Goal: Information Seeking & Learning: Learn about a topic

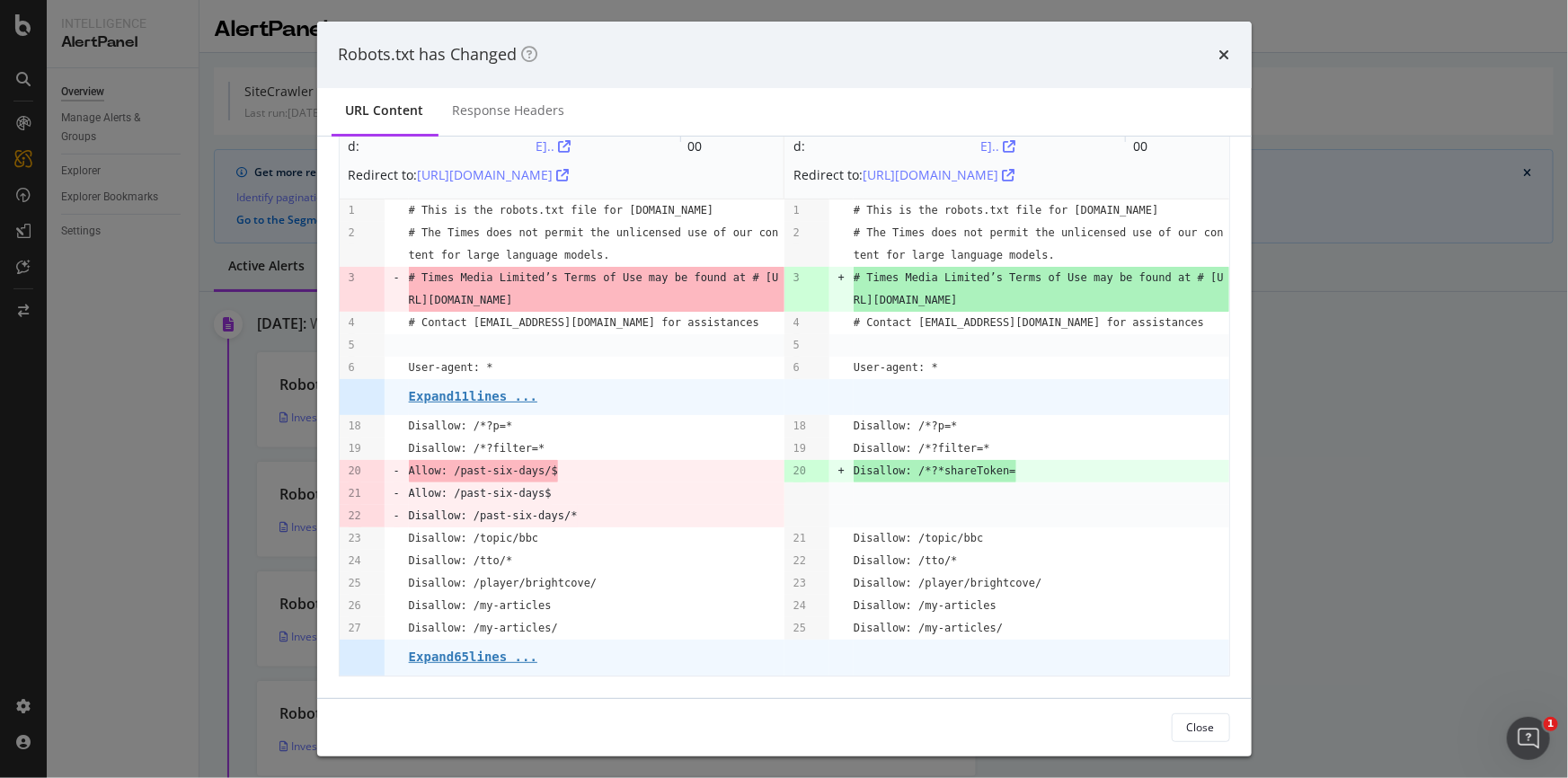
scroll to position [103, 0]
click at [492, 394] on pre "Expand 11 lines ..." at bounding box center [473, 396] width 129 height 15
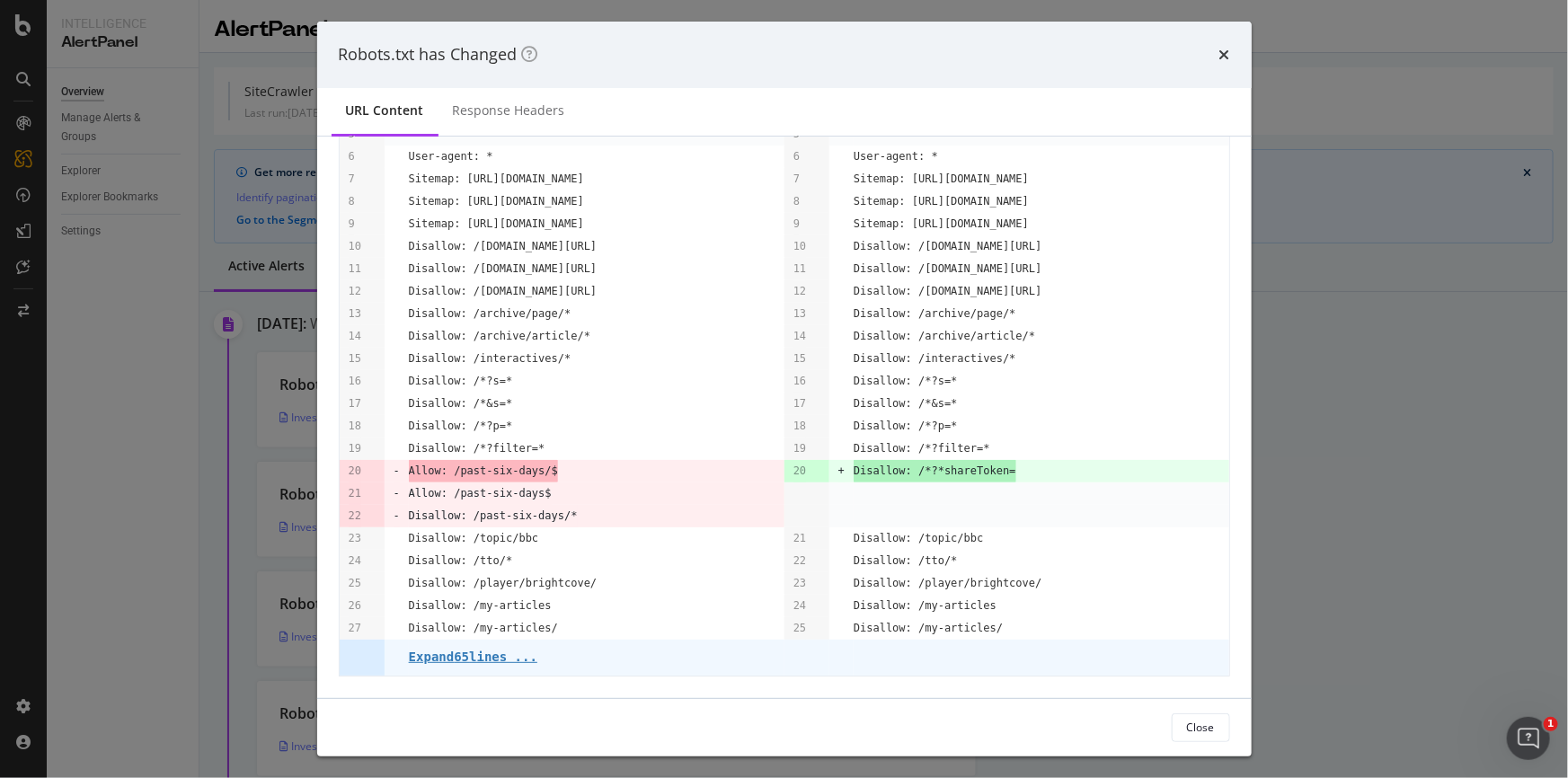
scroll to position [314, 0]
click at [478, 659] on pre "Expand 65 lines ..." at bounding box center [473, 657] width 129 height 15
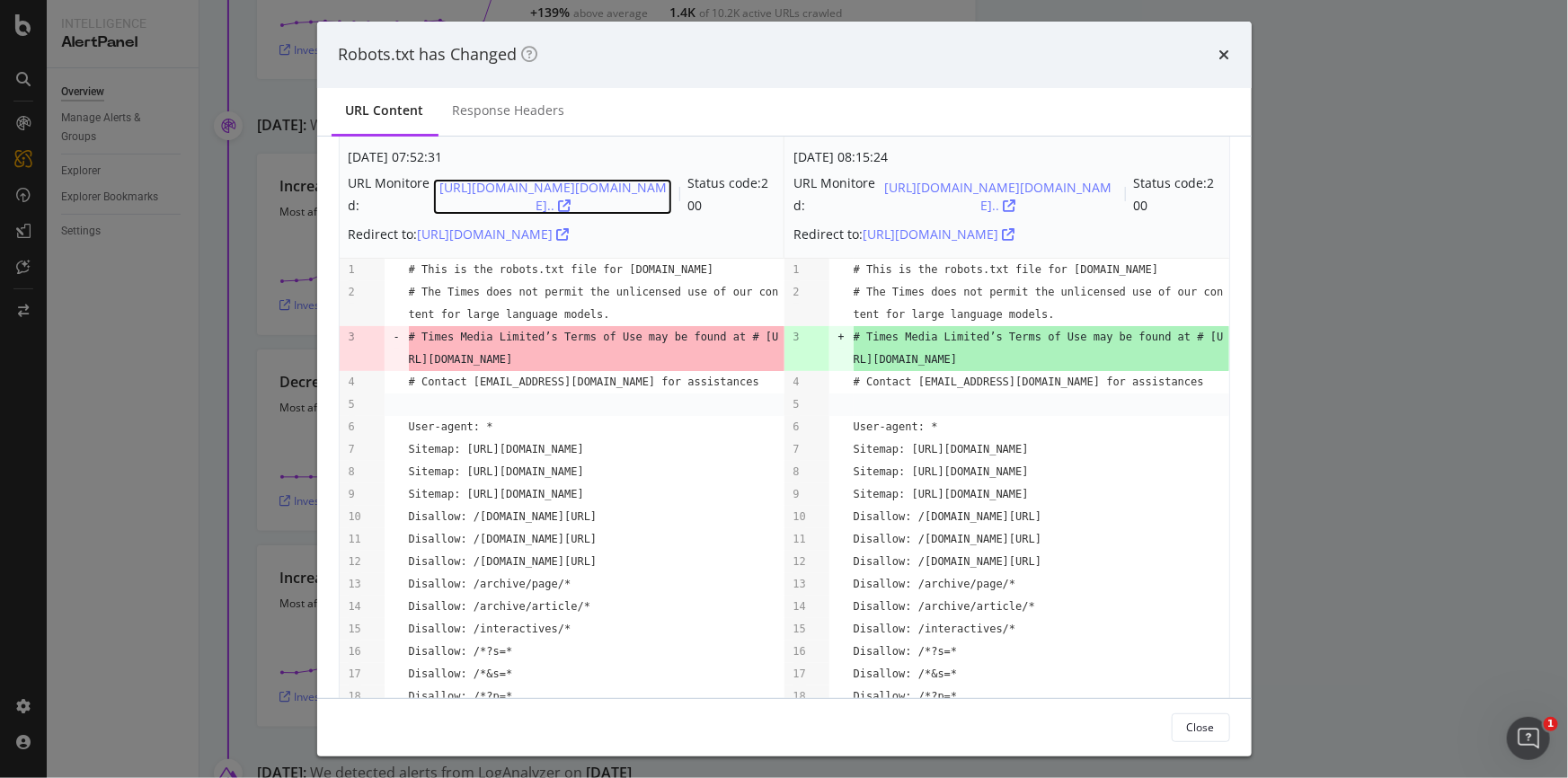
scroll to position [0, 0]
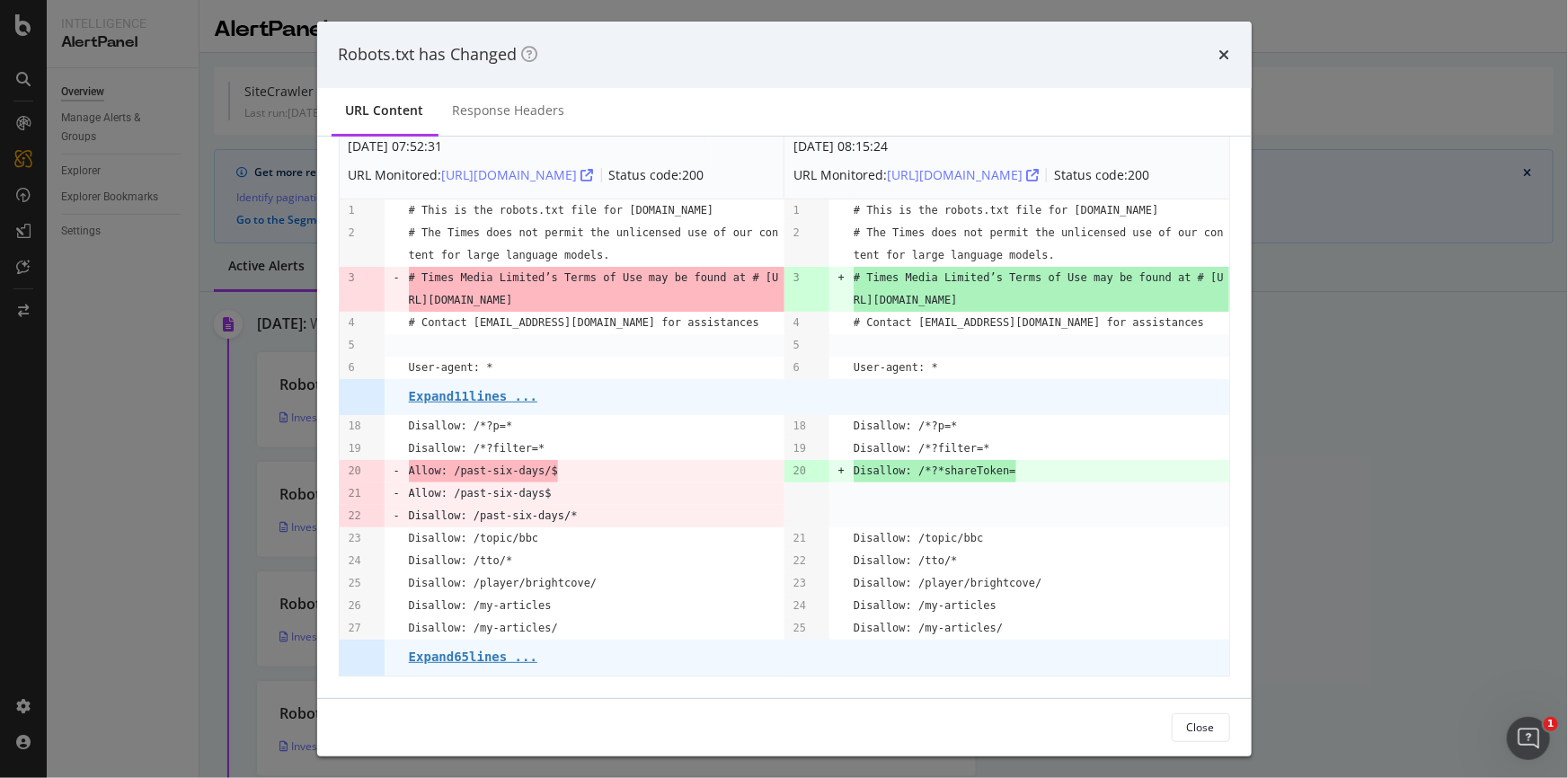
scroll to position [71, 0]
click at [500, 657] on pre "Expand 65 lines ..." at bounding box center [473, 657] width 129 height 15
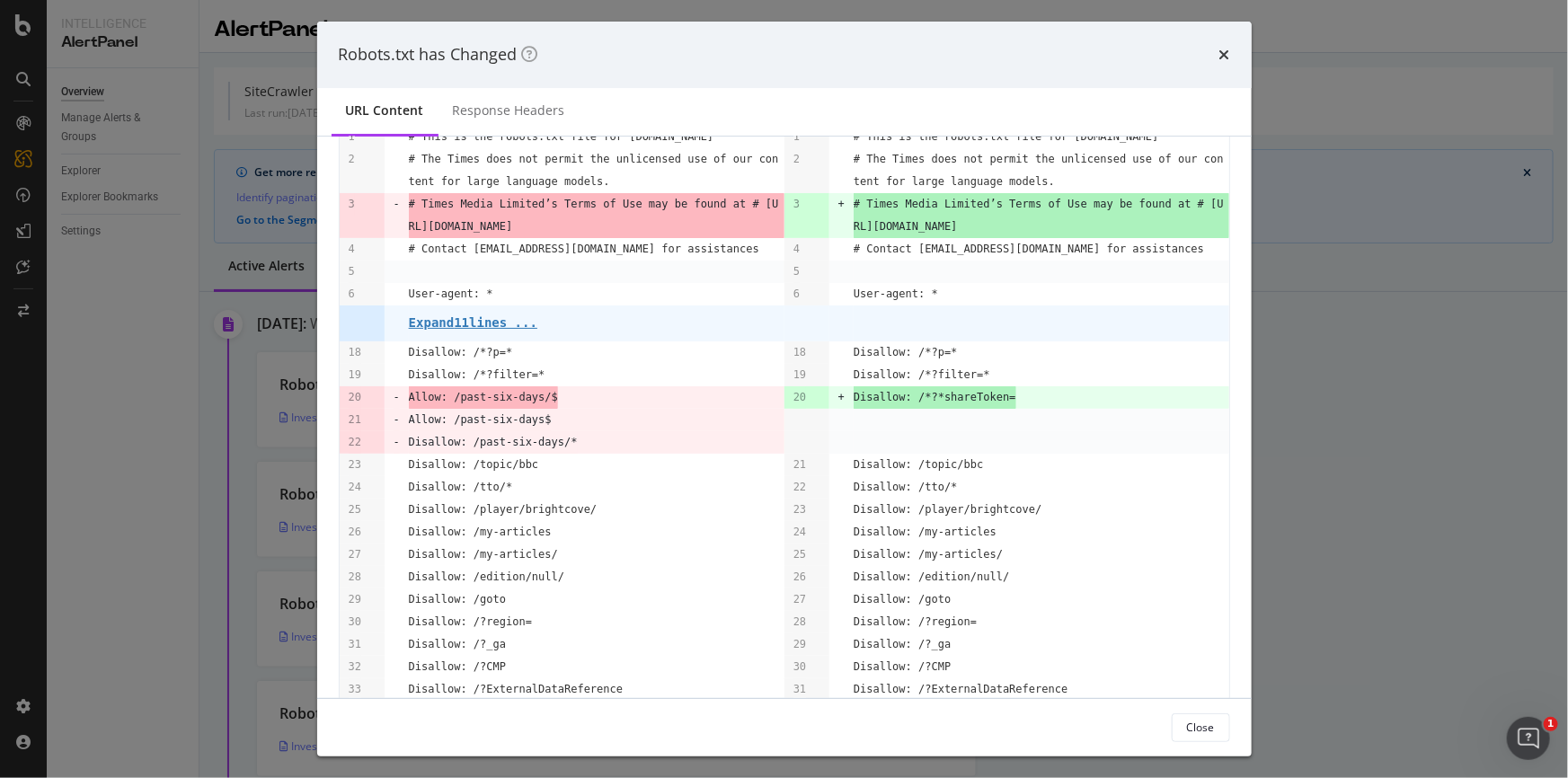
scroll to position [0, 0]
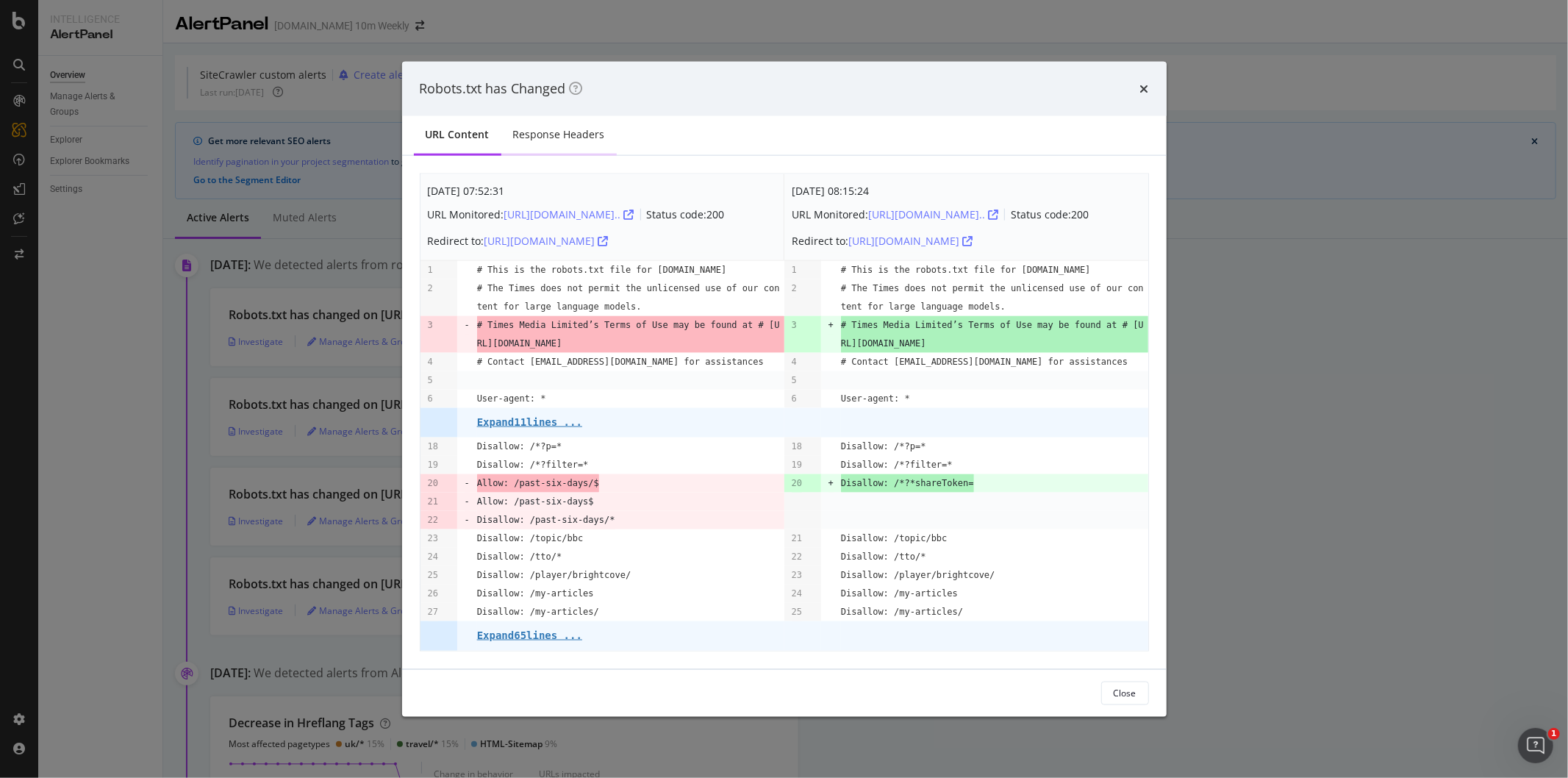
click at [567, 126] on div "Response Headers" at bounding box center [559, 134] width 92 height 15
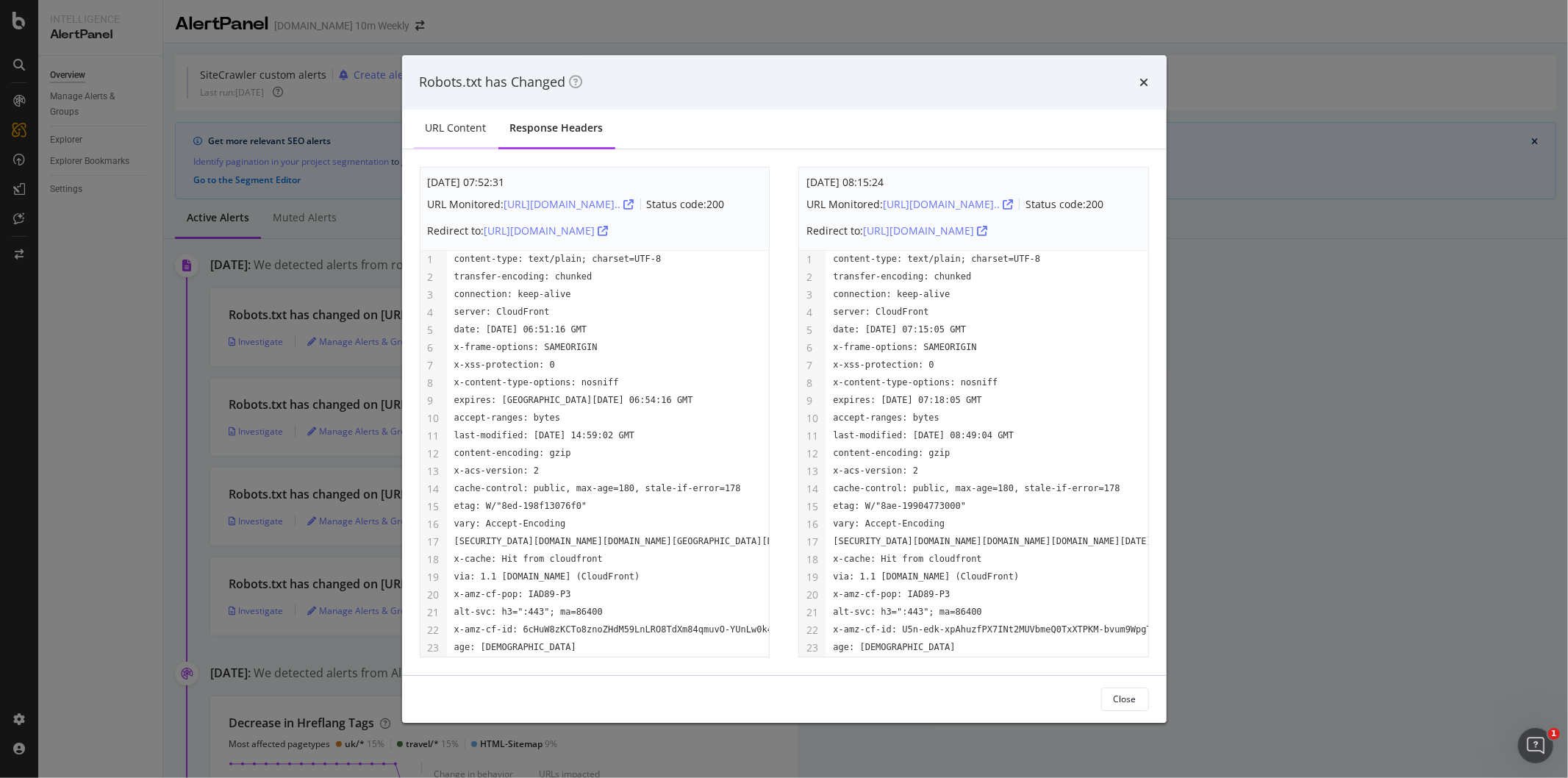
click at [463, 120] on div "URL Content" at bounding box center [457, 128] width 61 height 15
